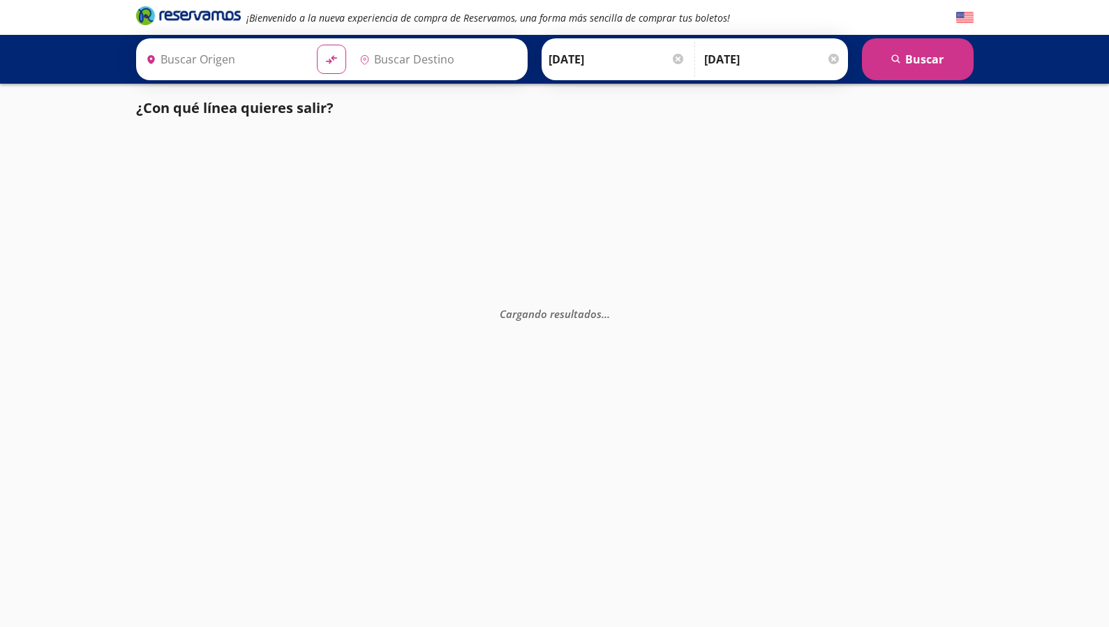
type input "[GEOGRAPHIC_DATA], [GEOGRAPHIC_DATA]"
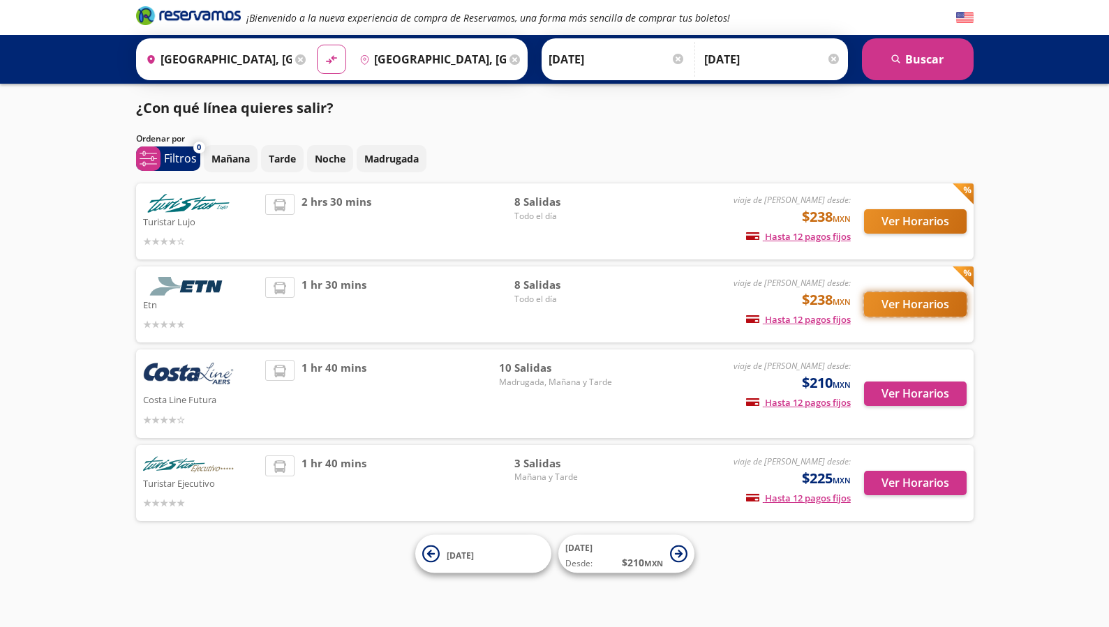
click at [905, 309] on button "Ver Horarios" at bounding box center [915, 304] width 103 height 24
